Goal: Transaction & Acquisition: Purchase product/service

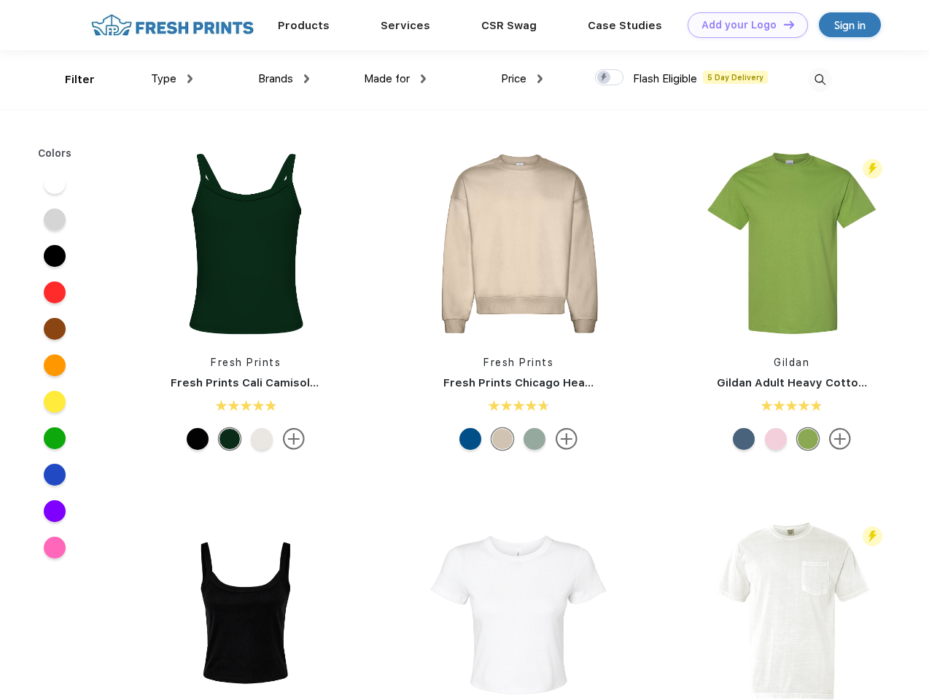
click at [742, 25] on link "Add your Logo Design Tool" at bounding box center [747, 25] width 120 height 26
click at [0, 0] on div "Design Tool" at bounding box center [0, 0] width 0 height 0
click at [782, 24] on link "Add your Logo Design Tool" at bounding box center [747, 25] width 120 height 26
click at [70, 79] on div "Filter" at bounding box center [80, 79] width 30 height 17
click at [172, 79] on span "Type" at bounding box center [164, 78] width 26 height 13
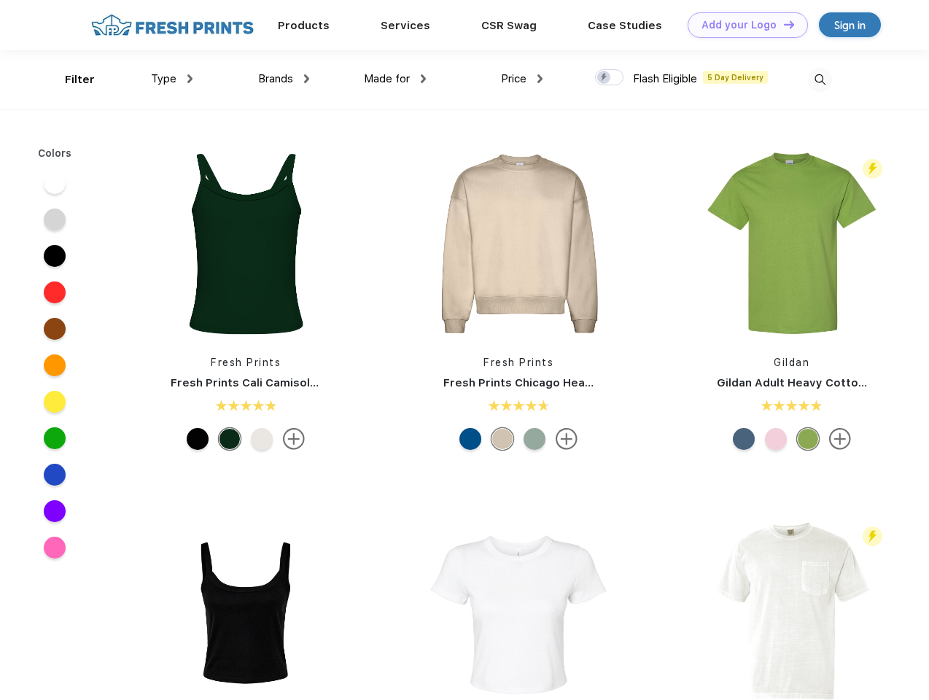
click at [284, 79] on span "Brands" at bounding box center [275, 78] width 35 height 13
click at [395, 79] on span "Made for" at bounding box center [387, 78] width 46 height 13
click at [522, 79] on span "Price" at bounding box center [514, 78] width 26 height 13
click at [609, 78] on div at bounding box center [609, 77] width 28 height 16
click at [604, 78] on input "checkbox" at bounding box center [599, 73] width 9 height 9
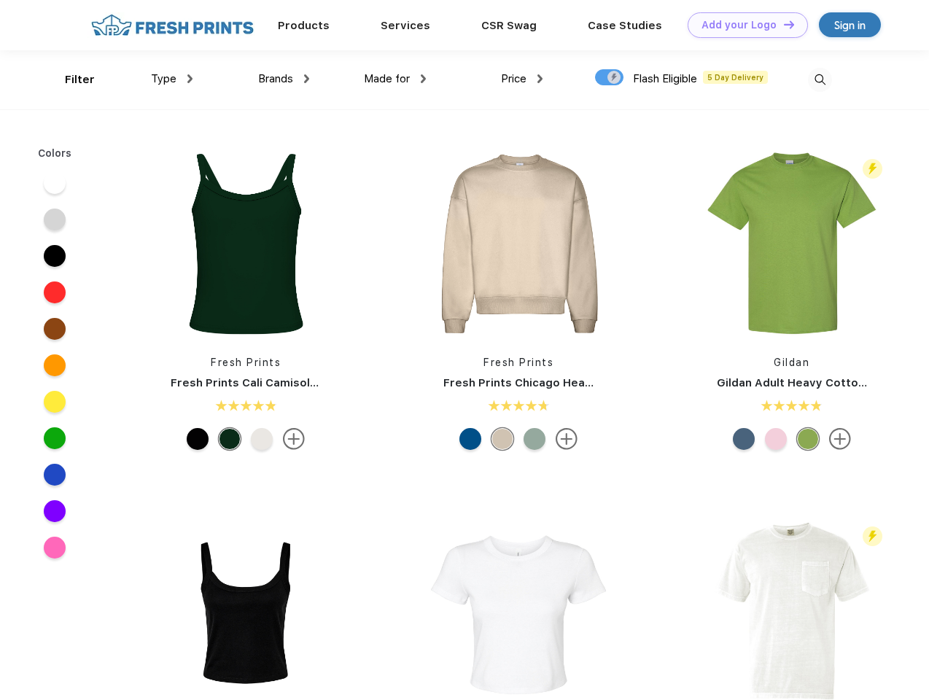
click at [819, 79] on img at bounding box center [820, 80] width 24 height 24
